Goal: Transaction & Acquisition: Purchase product/service

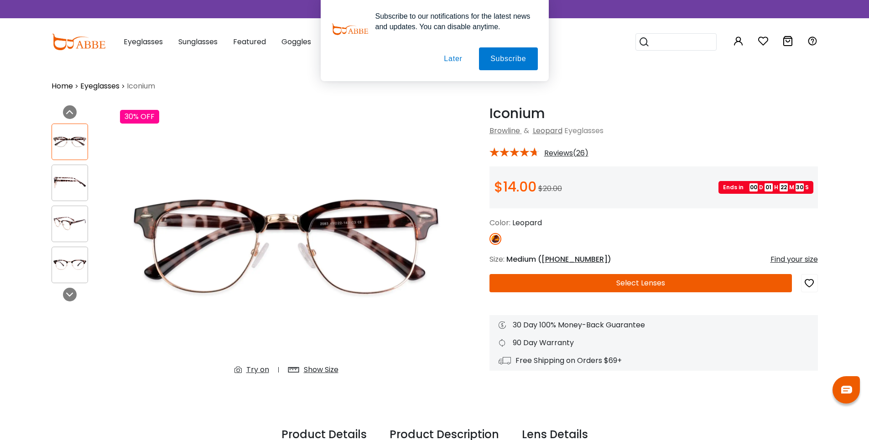
click at [457, 60] on button "Later" at bounding box center [452, 58] width 41 height 23
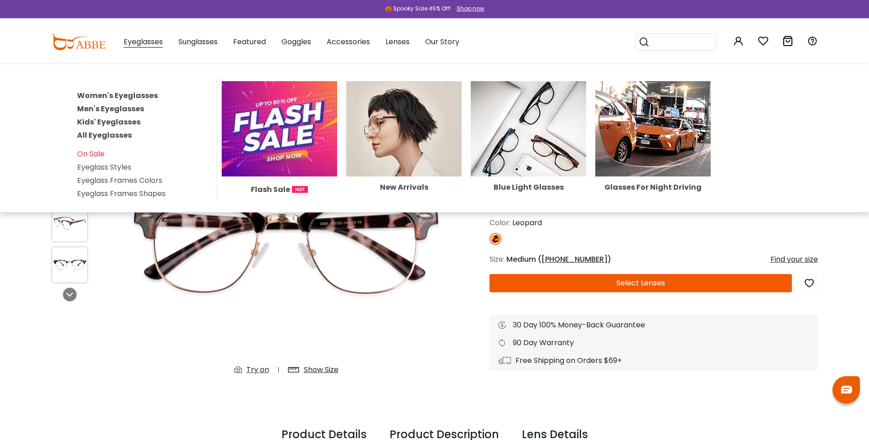
click at [103, 140] on link "All Eyeglasses" at bounding box center [104, 135] width 55 height 10
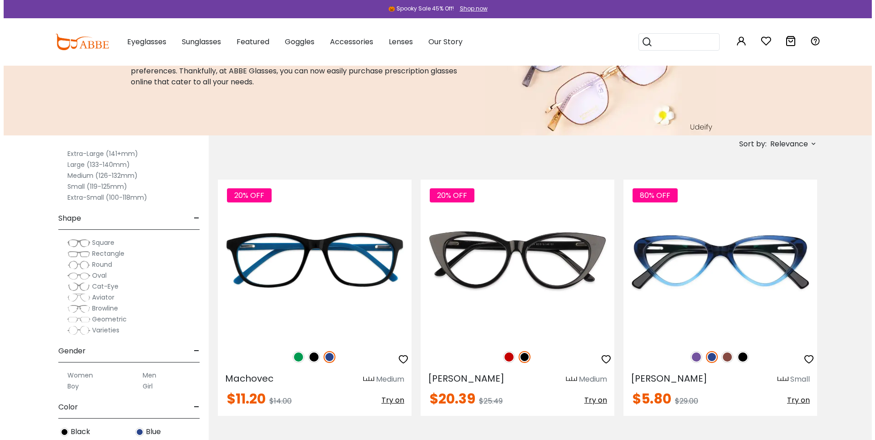
scroll to position [122, 0]
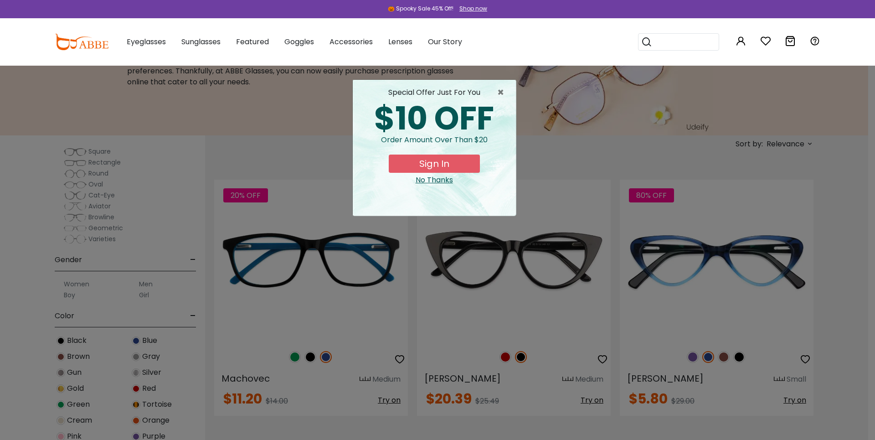
click at [459, 169] on button "Sign In" at bounding box center [434, 164] width 91 height 18
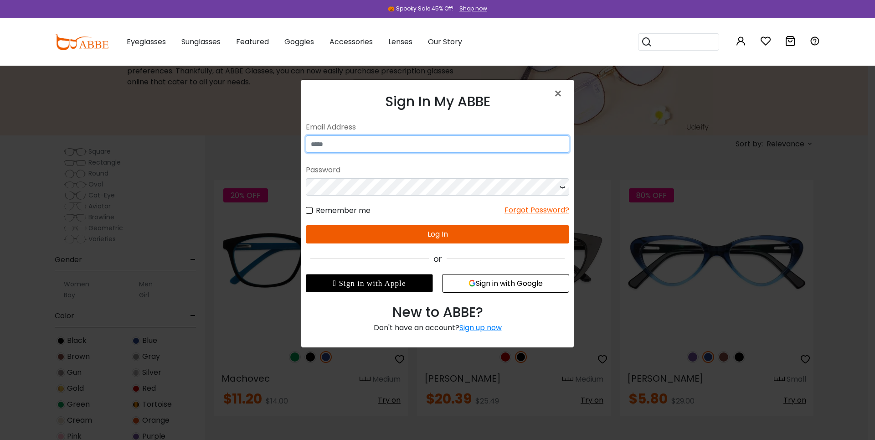
click at [388, 142] on input "email" at bounding box center [438, 143] width 264 height 17
type input "**********"
click at [493, 283] on button "Sign in with Google" at bounding box center [505, 283] width 127 height 19
click at [495, 282] on button "Sign in with Google" at bounding box center [505, 283] width 127 height 19
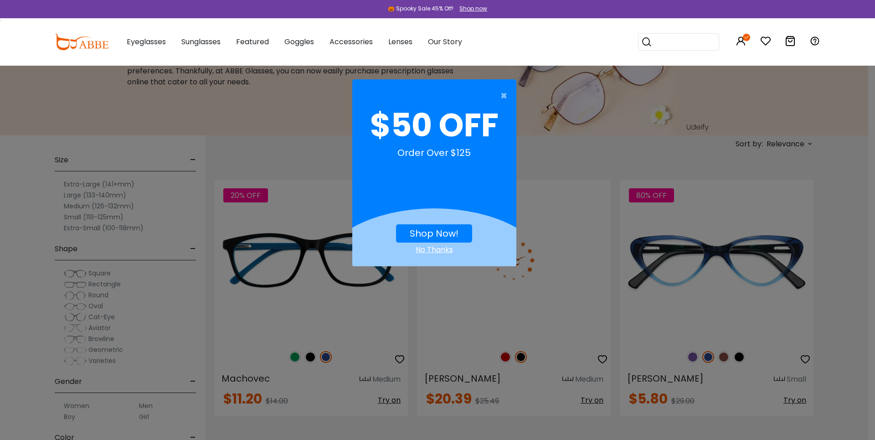
click at [431, 227] on link "Shop Now!" at bounding box center [434, 233] width 49 height 13
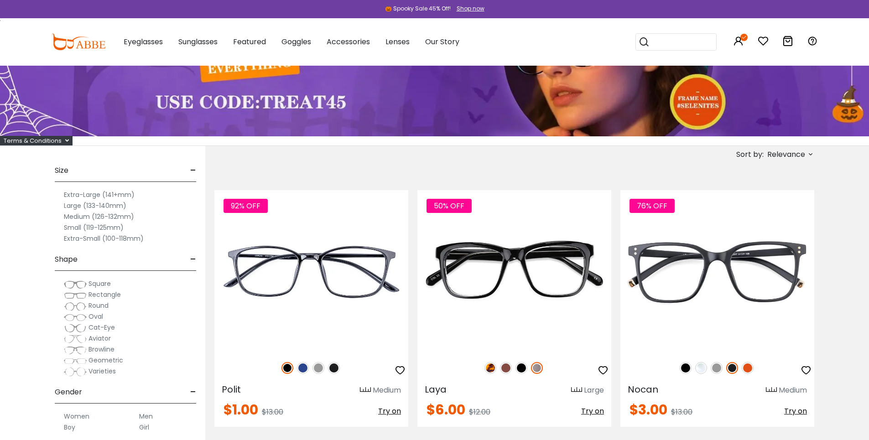
scroll to position [122, 0]
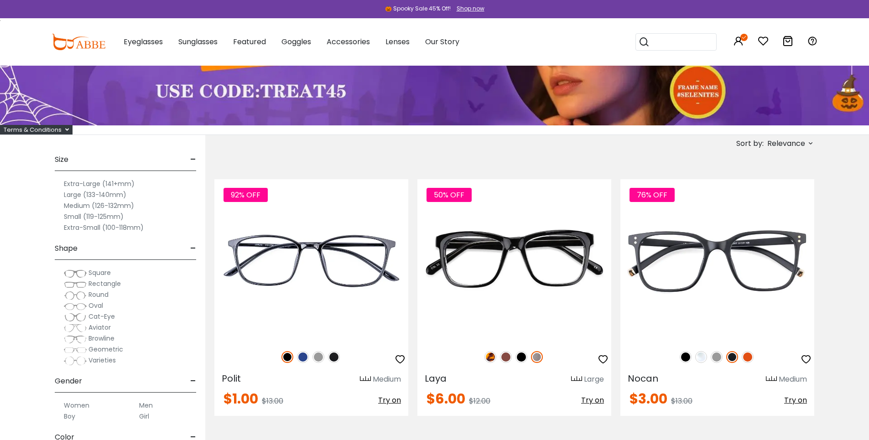
click at [782, 136] on span "Relevance" at bounding box center [786, 143] width 38 height 16
click at [767, 168] on label "New Arrivals" at bounding box center [765, 169] width 44 height 11
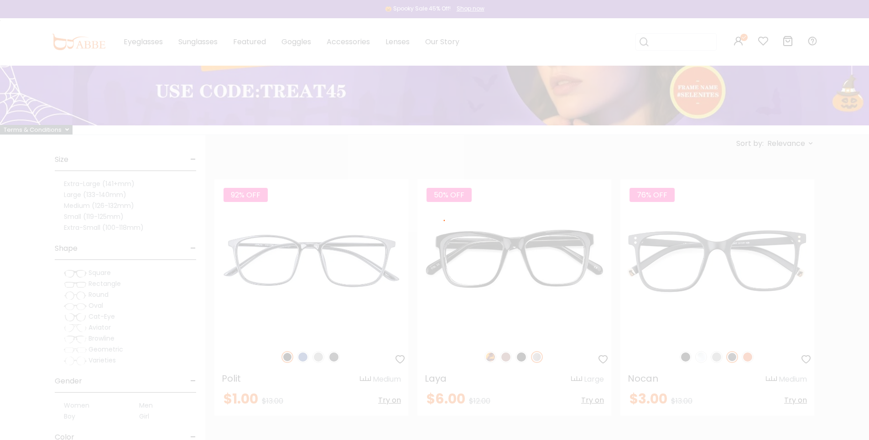
scroll to position [78, 0]
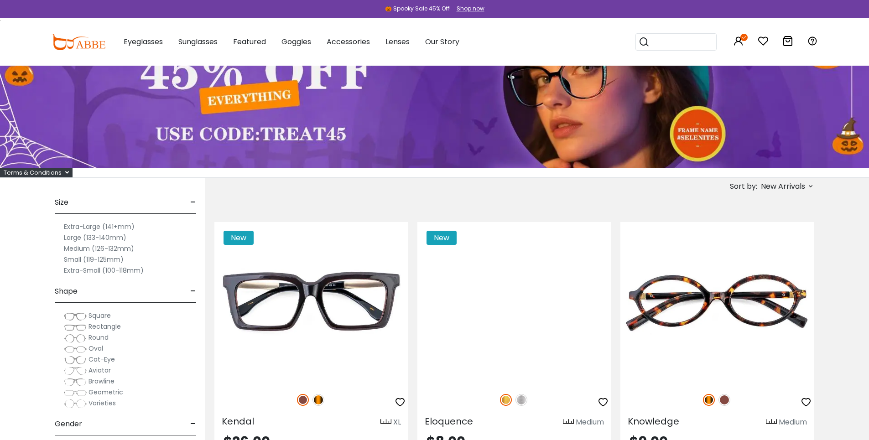
scroll to position [91, 0]
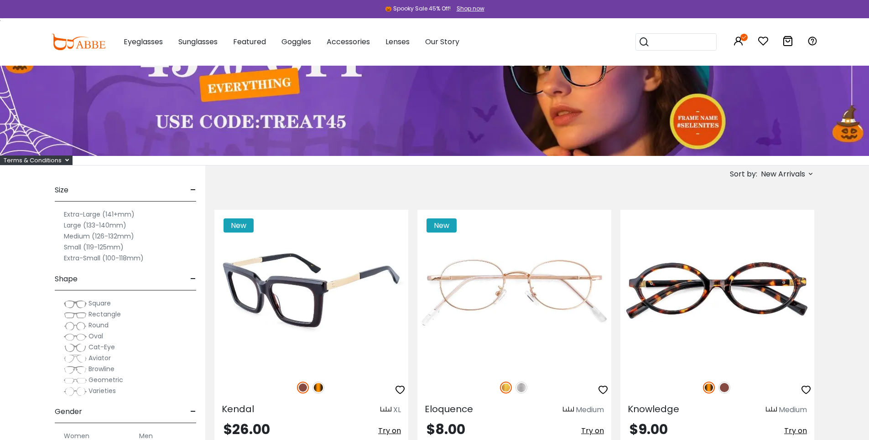
click at [397, 391] on icon "button" at bounding box center [399, 389] width 11 height 11
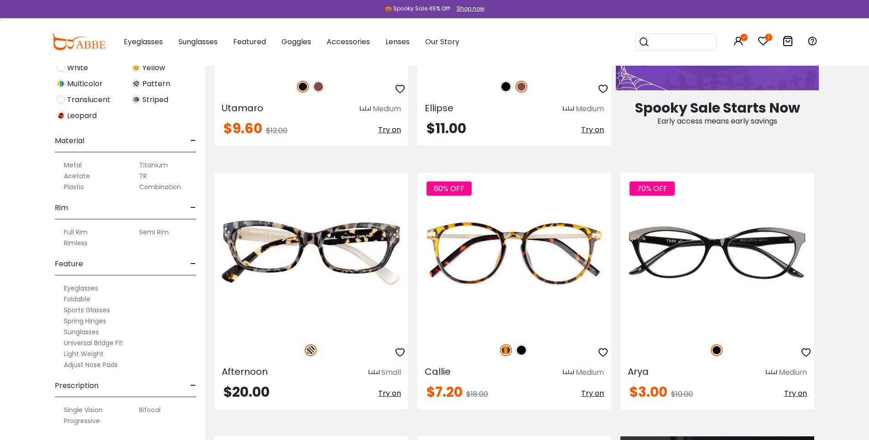
scroll to position [669, 0]
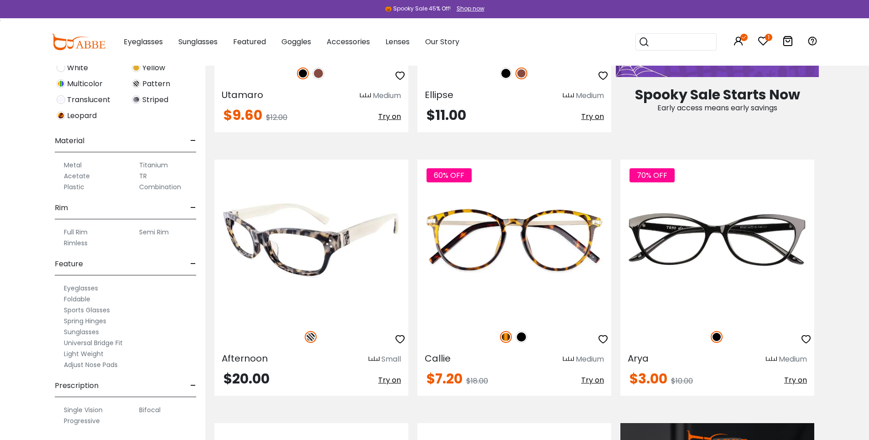
click at [400, 345] on icon "button" at bounding box center [399, 339] width 11 height 11
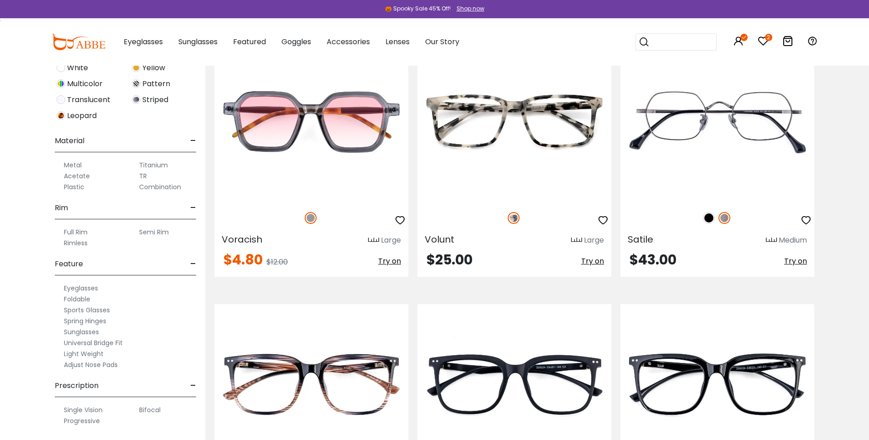
scroll to position [4803, 0]
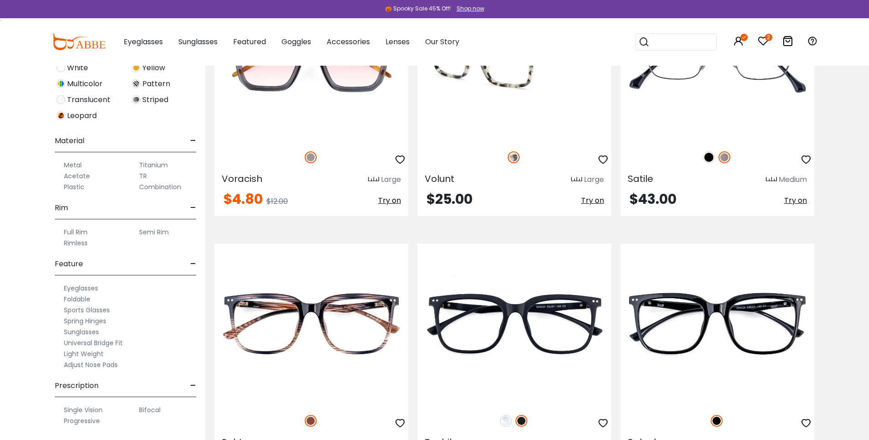
click at [601, 165] on icon "button" at bounding box center [602, 159] width 11 height 11
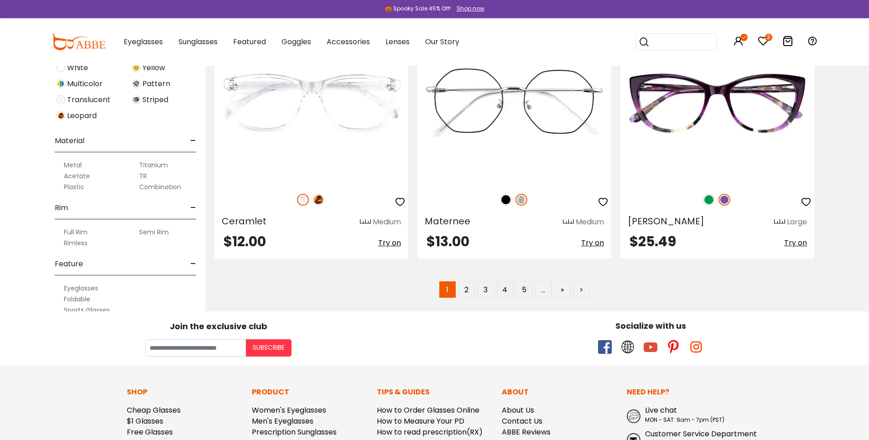
scroll to position [5289, 0]
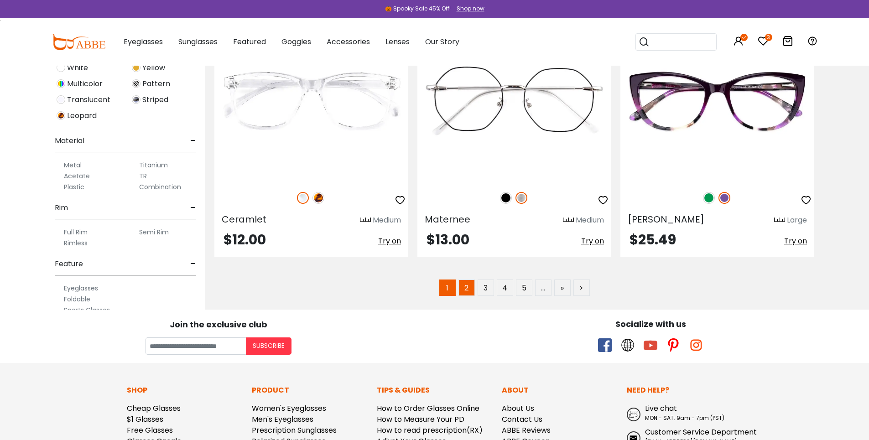
click at [466, 296] on link "2" at bounding box center [466, 288] width 16 height 16
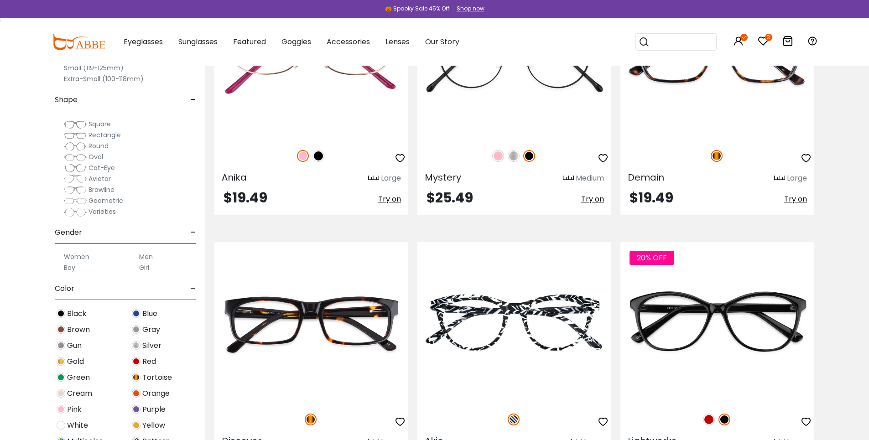
scroll to position [3252, 0]
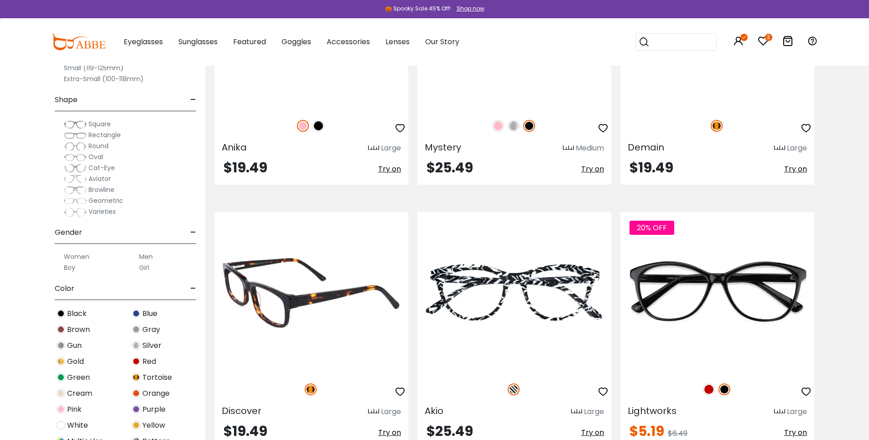
click at [399, 397] on icon "button" at bounding box center [399, 391] width 11 height 11
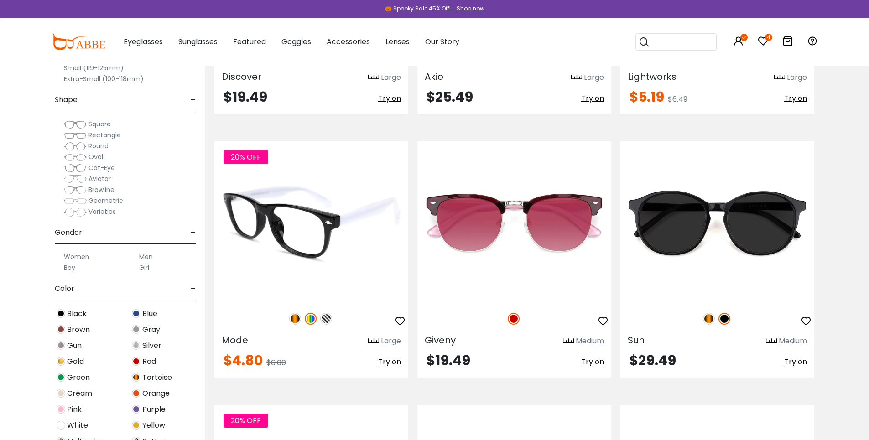
scroll to position [3587, 0]
click at [327, 324] on img at bounding box center [326, 318] width 12 height 12
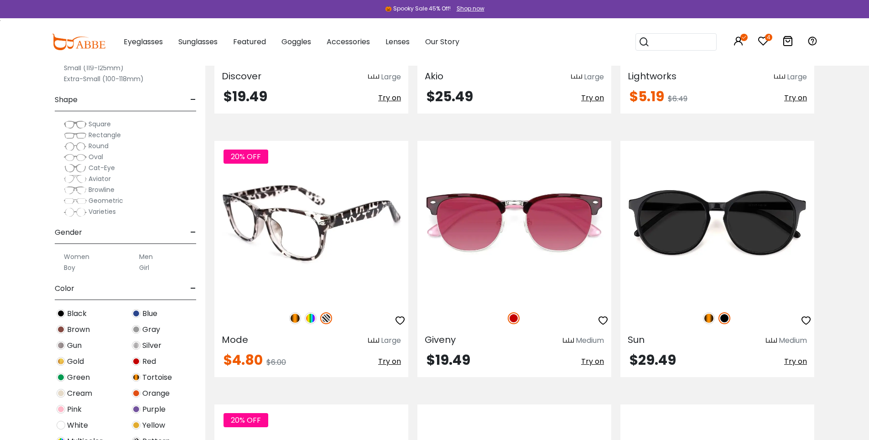
click at [290, 324] on img at bounding box center [295, 318] width 12 height 12
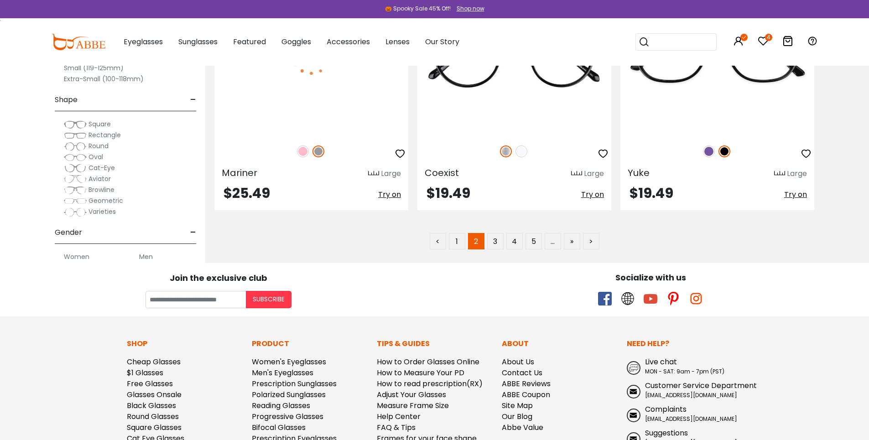
scroll to position [5350, 0]
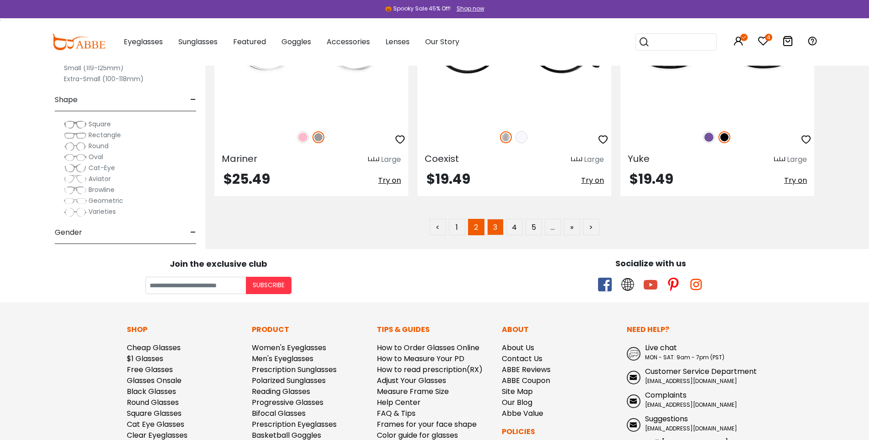
click at [492, 235] on link "3" at bounding box center [495, 227] width 16 height 16
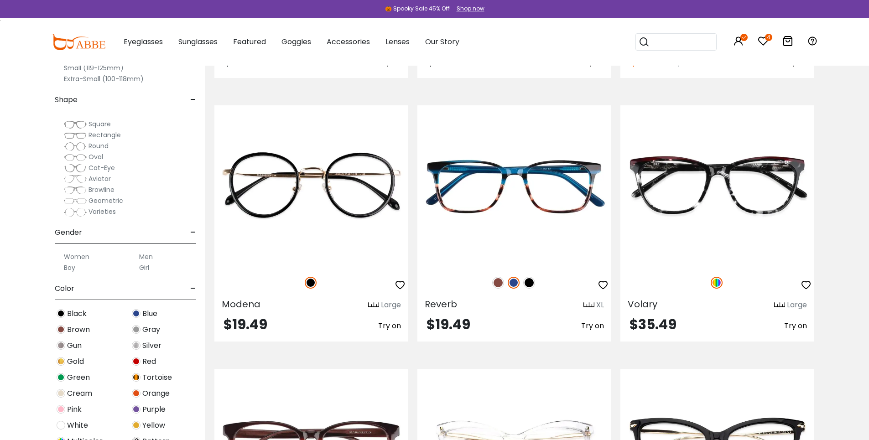
scroll to position [1520, 0]
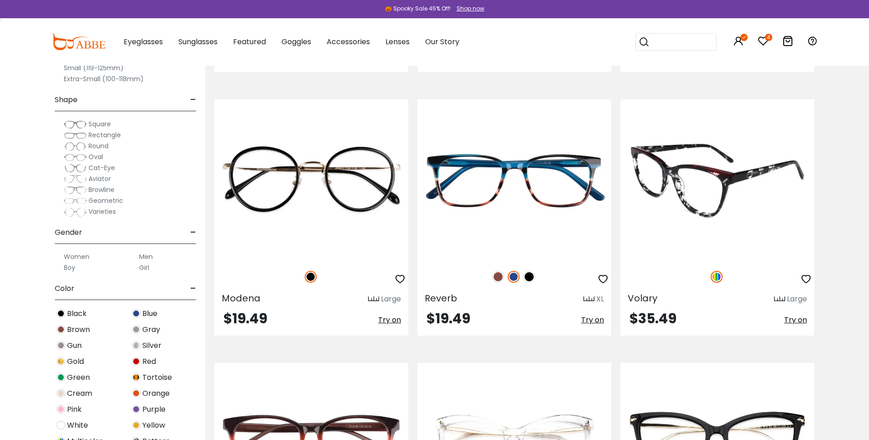
click at [803, 285] on icon "button" at bounding box center [805, 279] width 11 height 11
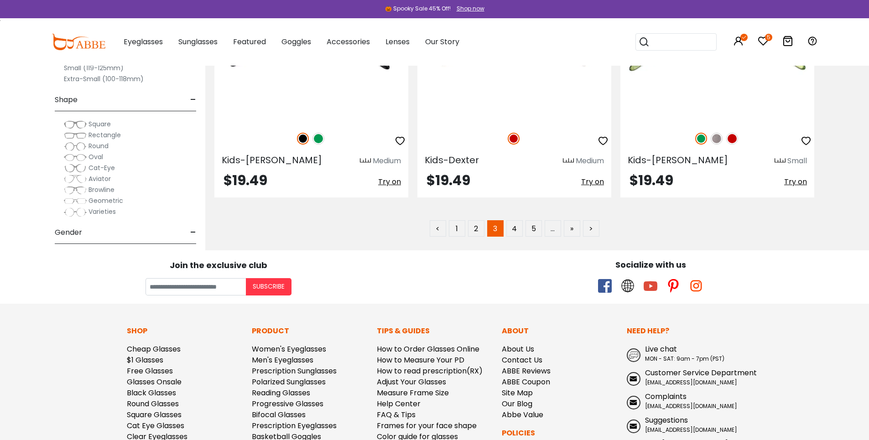
scroll to position [5350, 0]
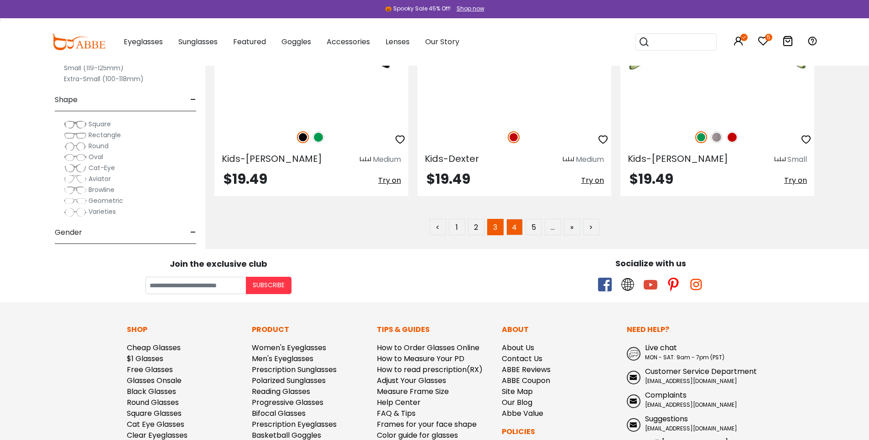
click at [517, 235] on link "4" at bounding box center [514, 227] width 16 height 16
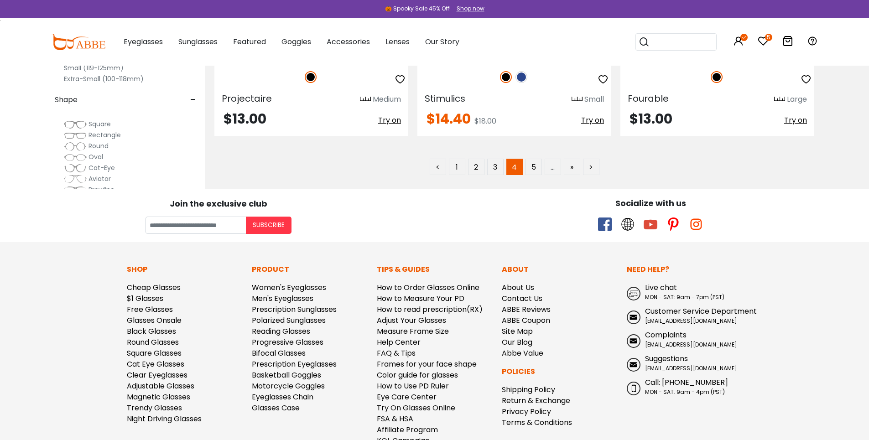
scroll to position [5411, 0]
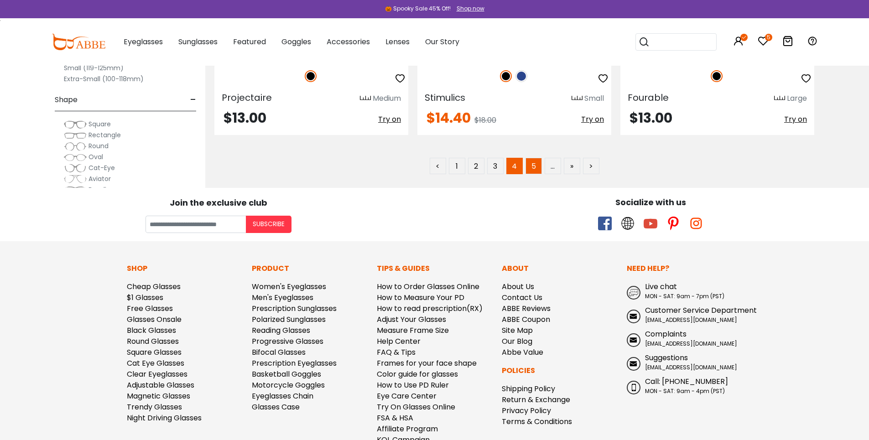
click at [529, 174] on link "5" at bounding box center [533, 166] width 16 height 16
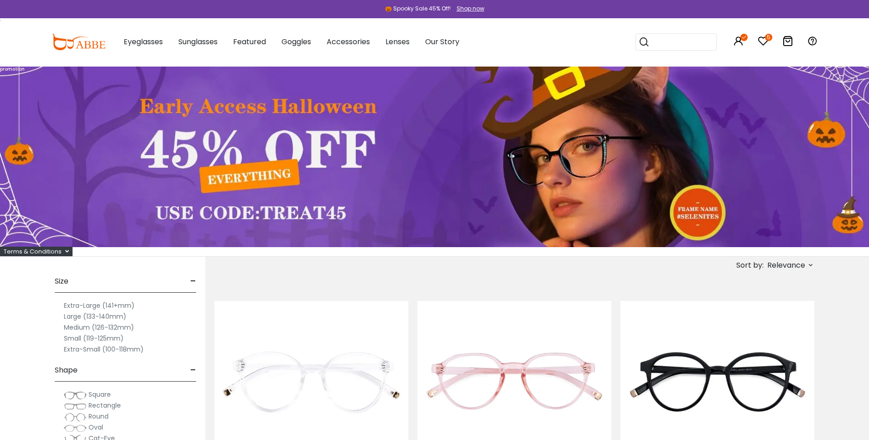
click at [761, 43] on icon at bounding box center [762, 41] width 11 height 11
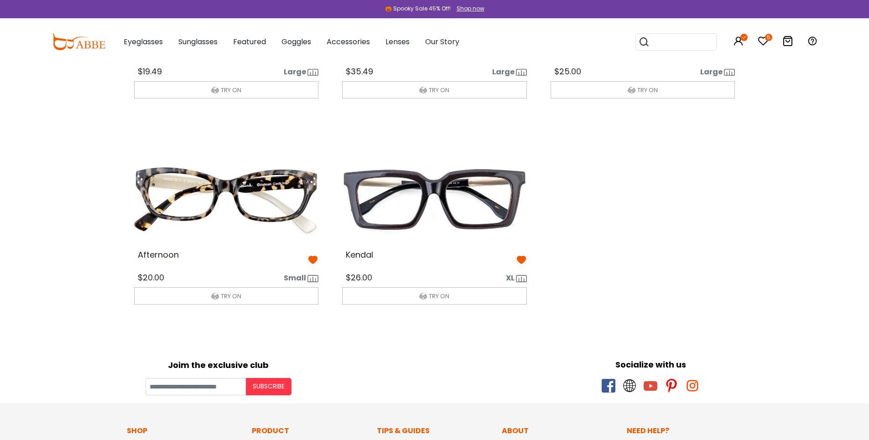
scroll to position [182, 0]
